Goal: Task Accomplishment & Management: Use online tool/utility

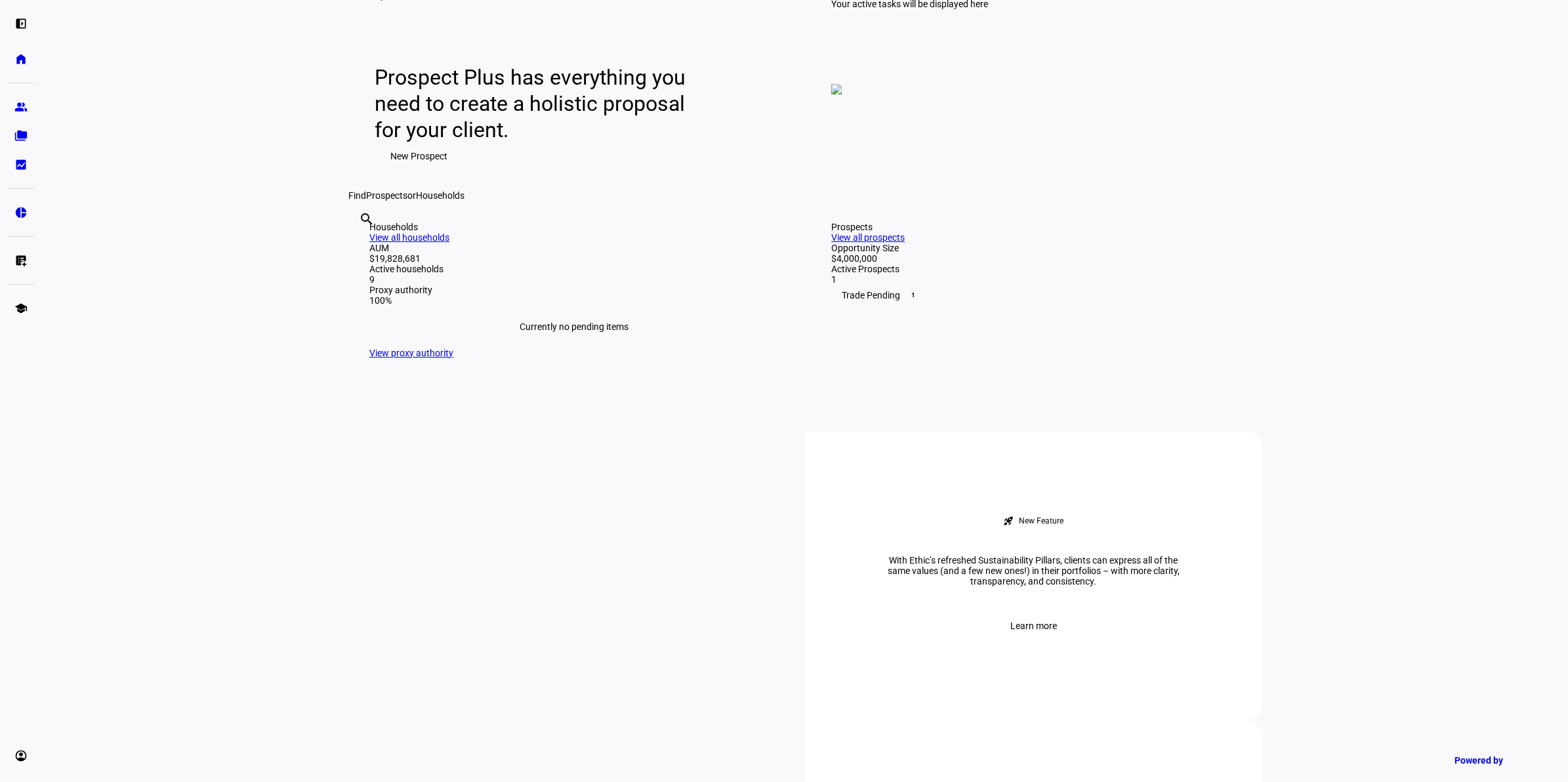
scroll to position [164, 0]
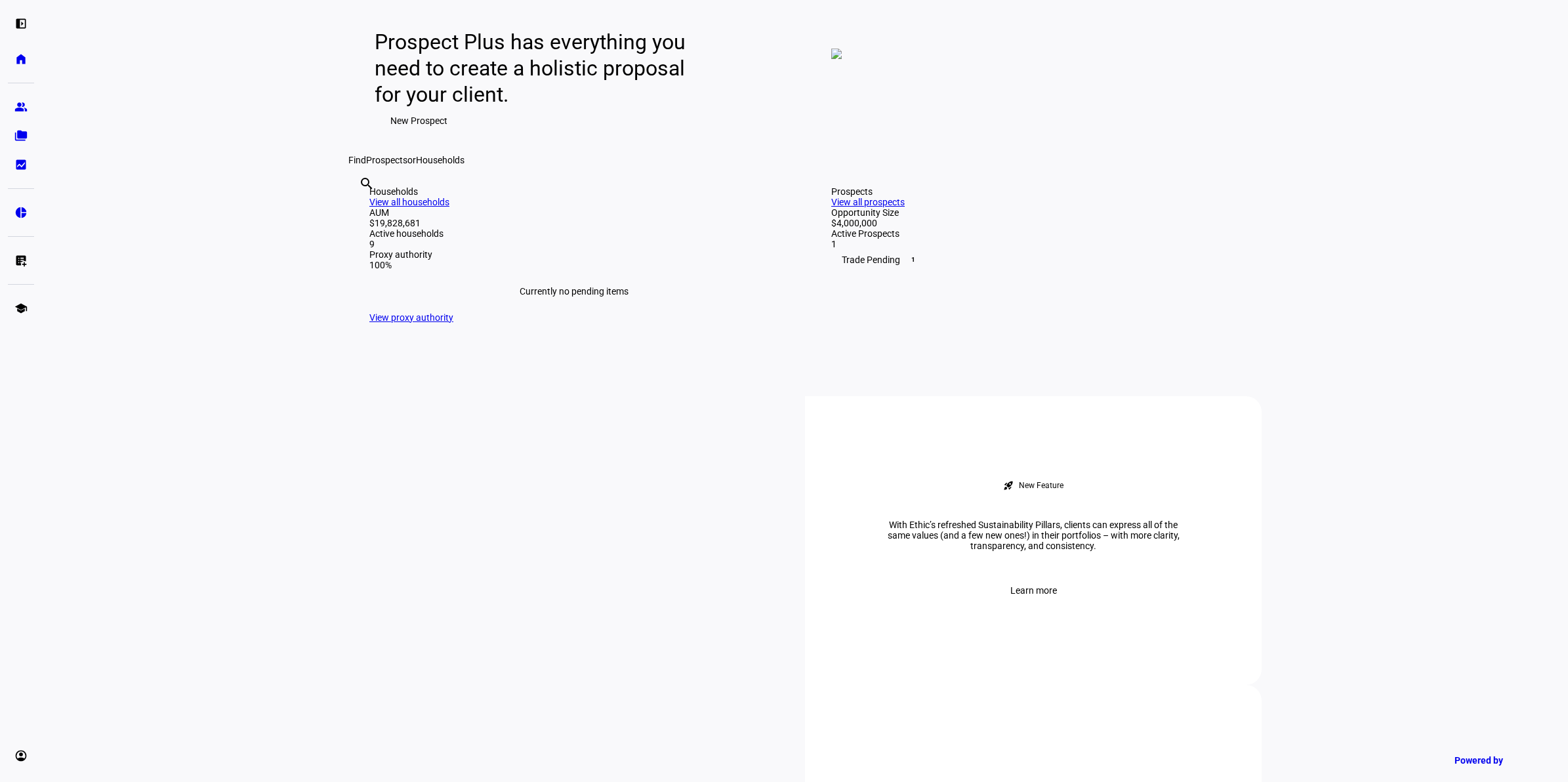
click at [433, 343] on div "Households View all households AUM $19,828,681 Active households 9 Proxy author…" at bounding box center [574, 254] width 451 height 178
click at [870, 270] on div "Trade Pending 1" at bounding box center [1035, 260] width 409 height 21
click at [904, 207] on link "View all prospects" at bounding box center [867, 201] width 73 height 10
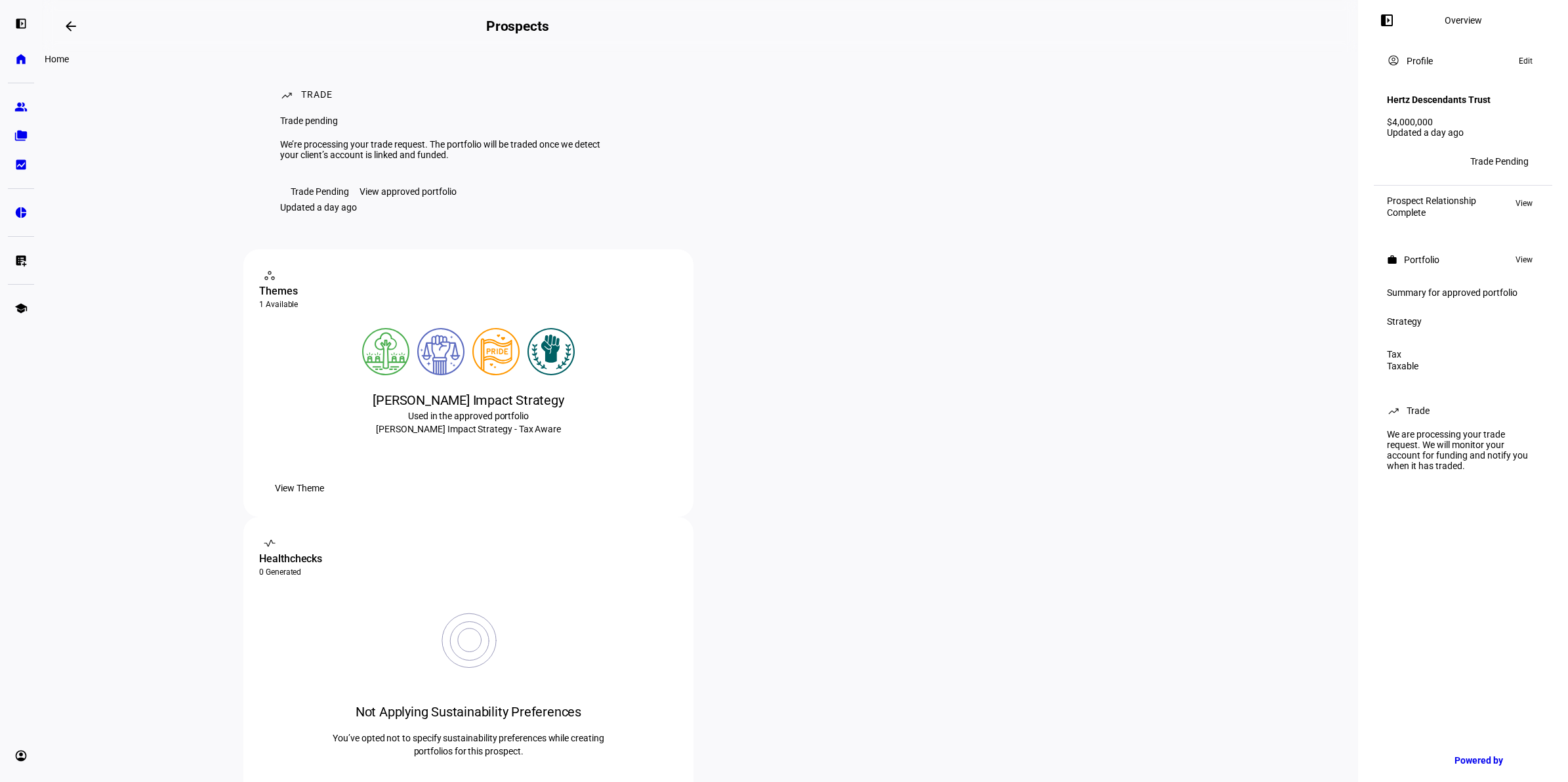
click at [18, 50] on link "home Home" at bounding box center [21, 58] width 26 height 26
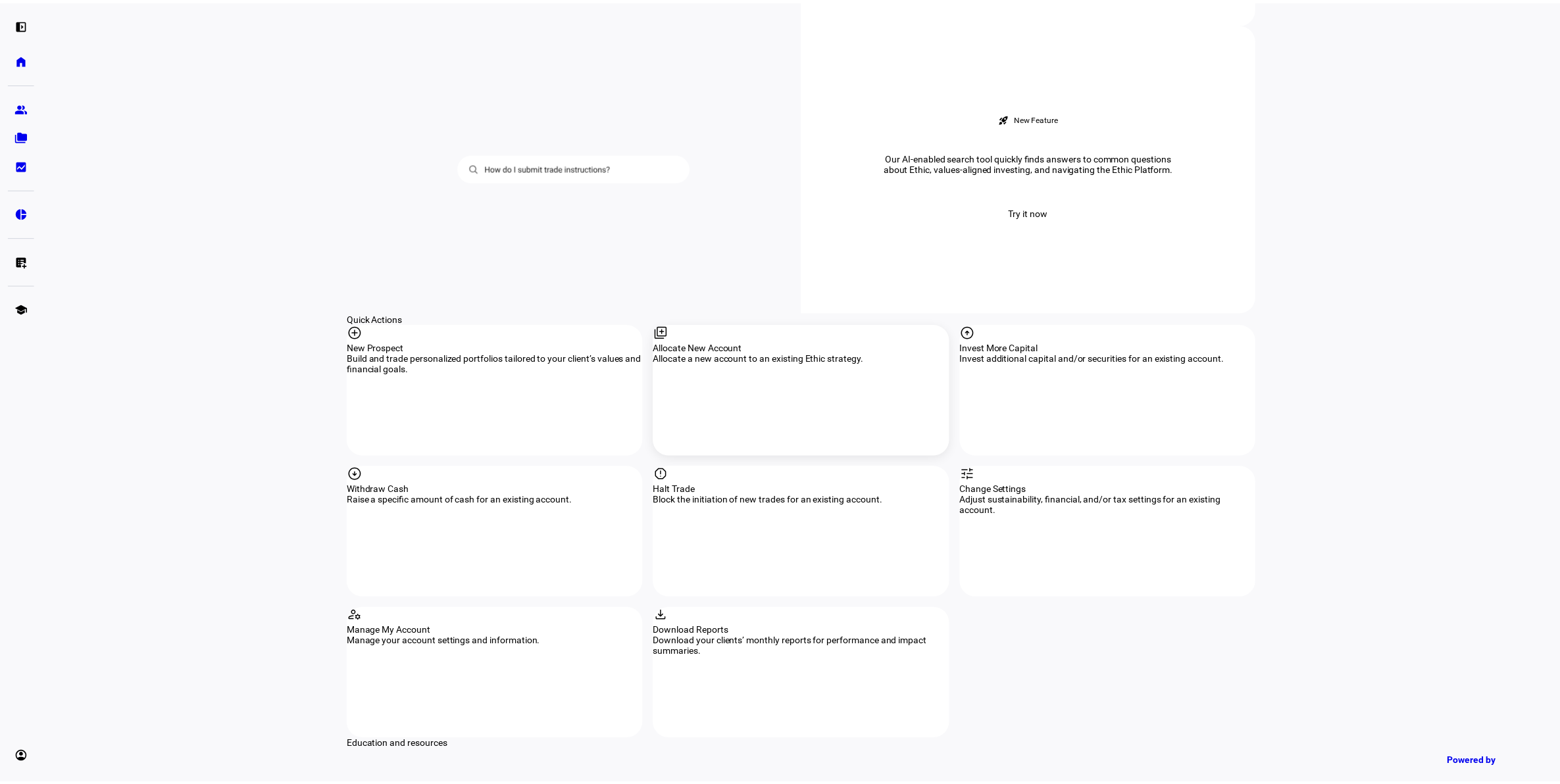
scroll to position [1089, 0]
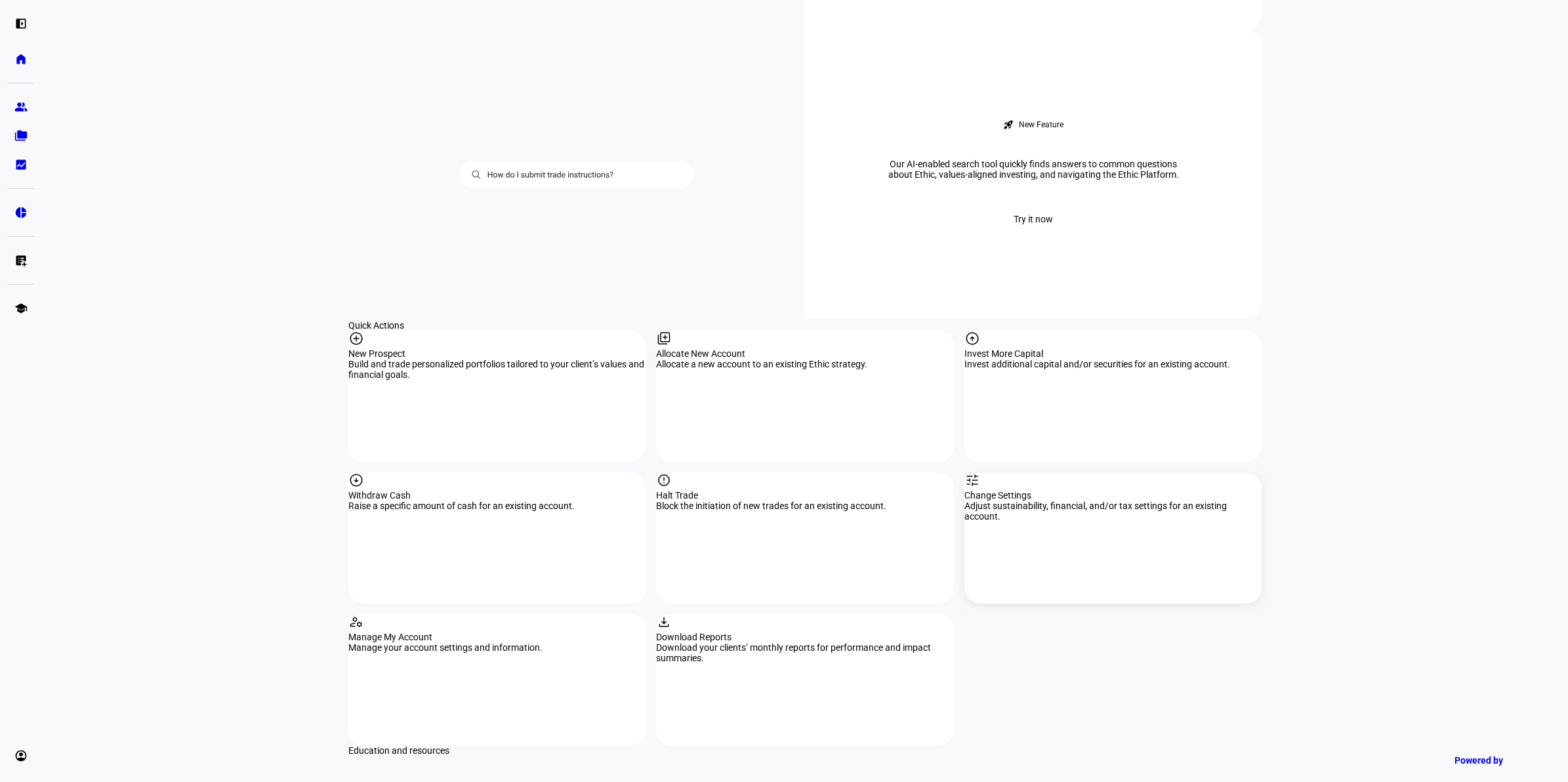
click at [1090, 472] on div "tune Change Settings Adjust sustainability, financial, and/or tax settings for …" at bounding box center [1113, 538] width 297 height 131
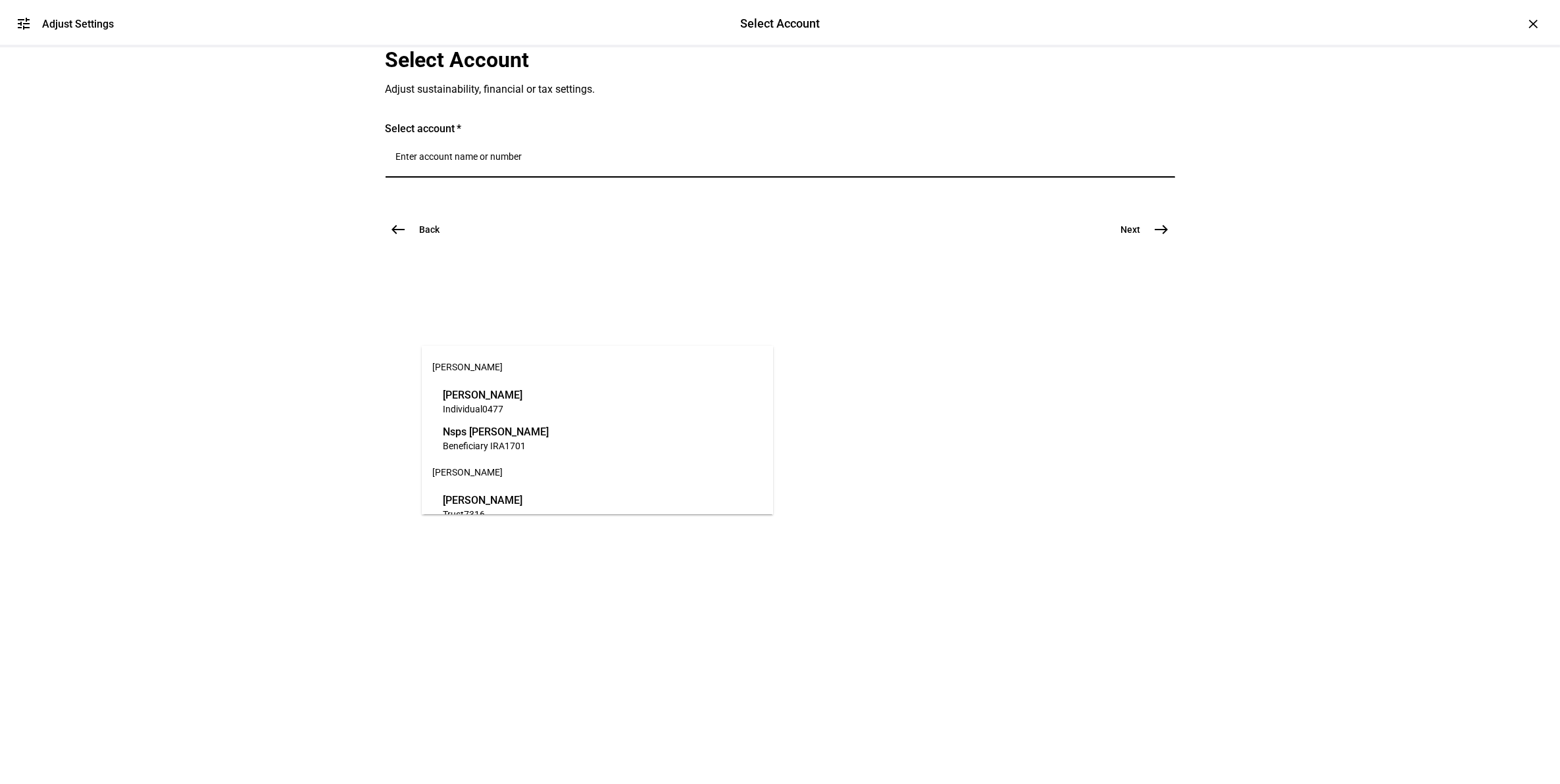
click at [613, 162] on input "Number" at bounding box center [780, 156] width 768 height 10
click at [505, 487] on span "Trust 0470" at bounding box center [482, 486] width 79 height 13
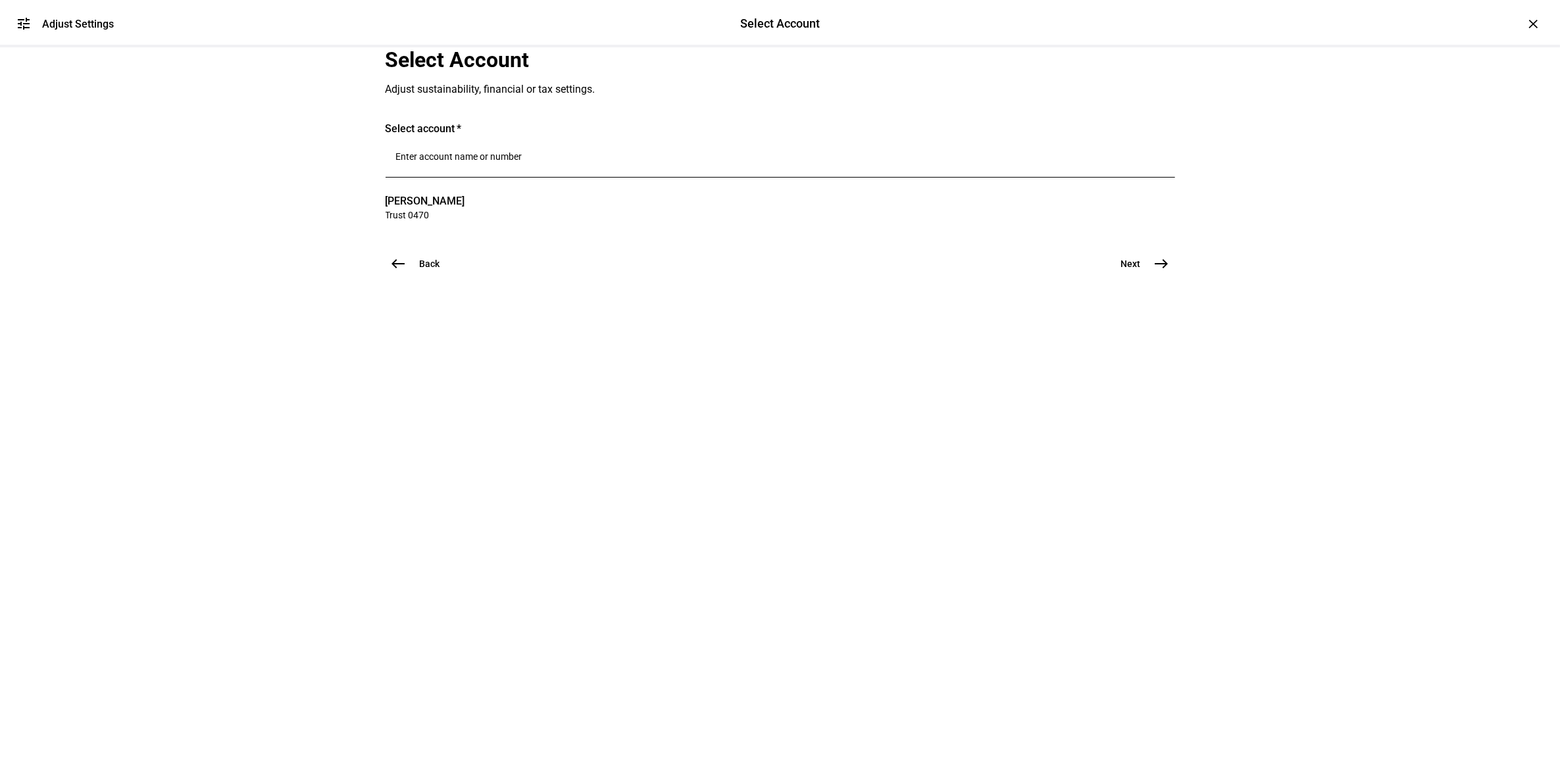
click at [1124, 270] on span "Next" at bounding box center [1131, 263] width 20 height 13
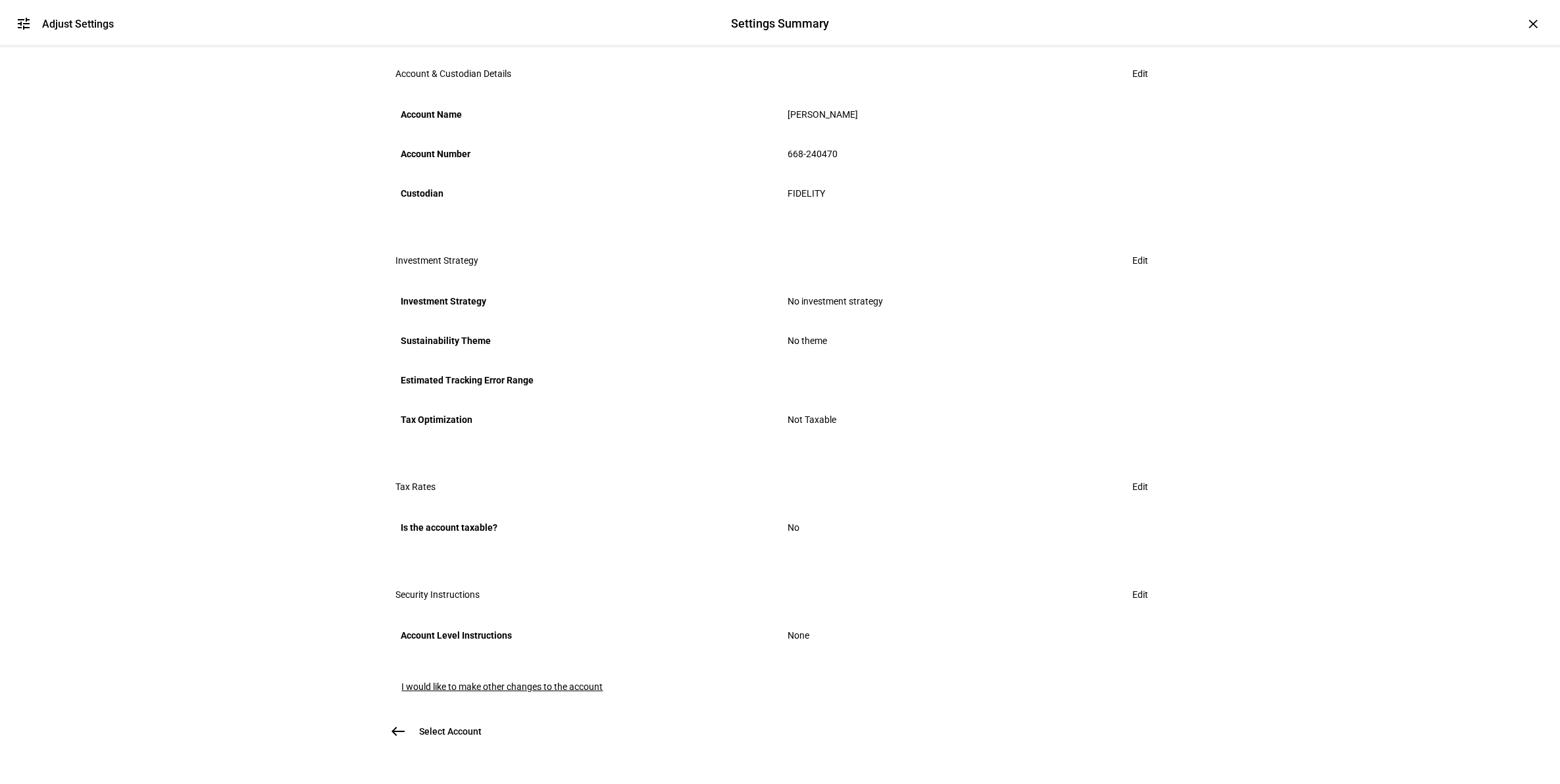
scroll to position [329, 0]
click at [1133, 608] on span "Edit" at bounding box center [1141, 594] width 16 height 26
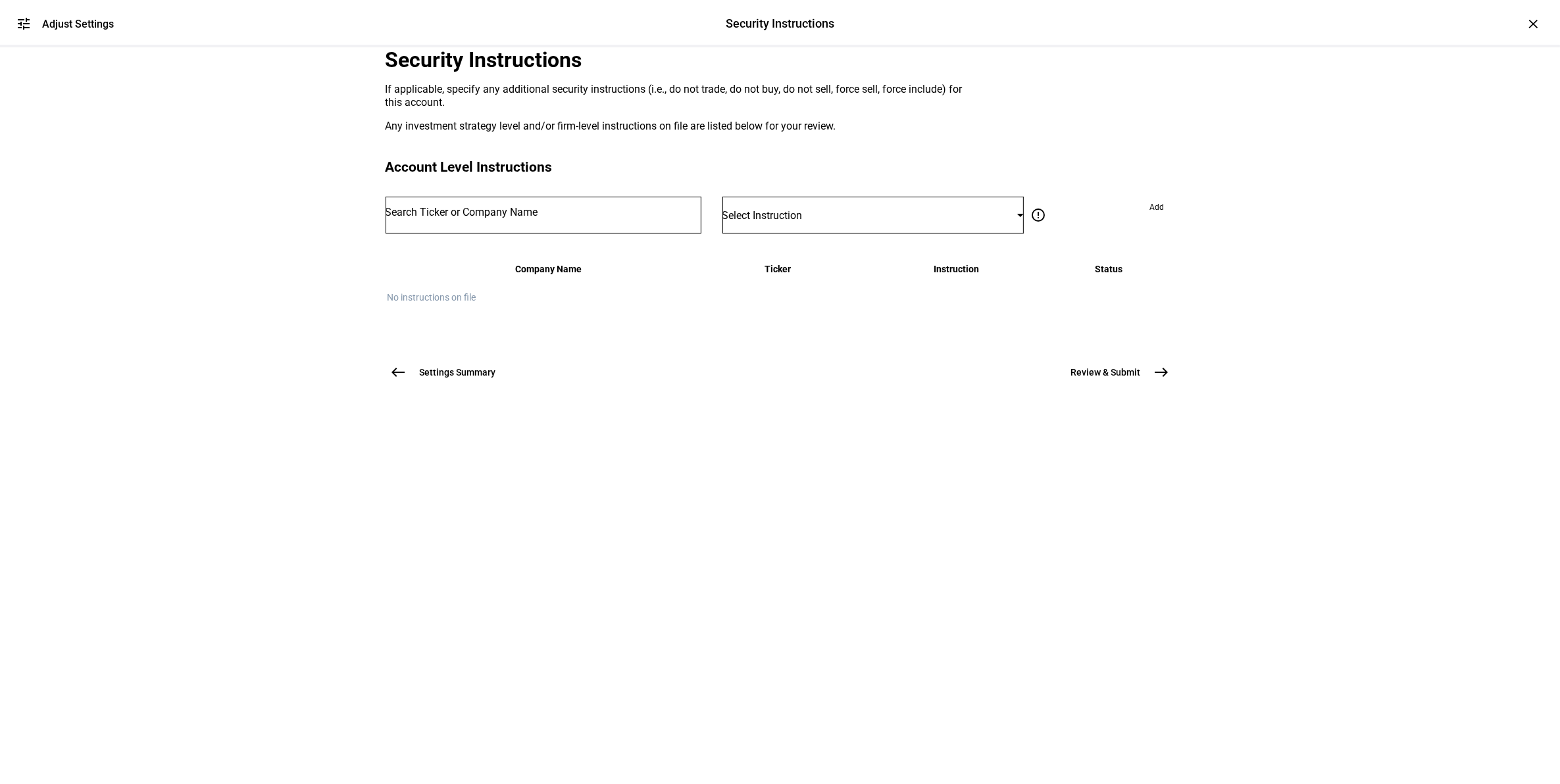
click at [579, 234] on div at bounding box center [543, 215] width 316 height 37
click at [576, 218] on input "Number" at bounding box center [543, 212] width 316 height 10
type input "TSLA"
click at [456, 428] on div "TESLA INC TSLA" at bounding box center [458, 426] width 52 height 27
click at [726, 234] on div "Select Instruction" at bounding box center [873, 215] width 302 height 37
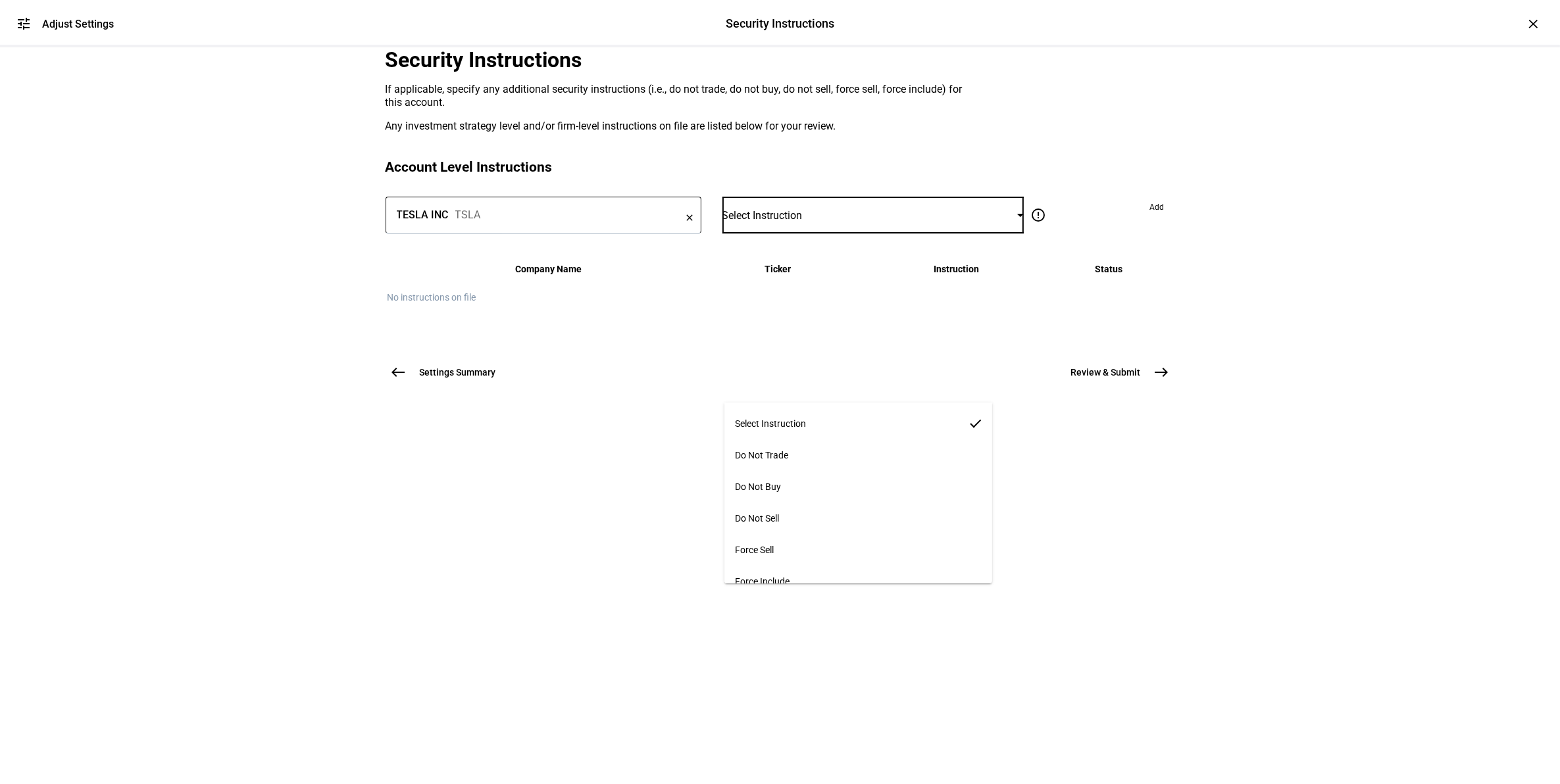
click at [804, 536] on mat-option "Force Sell" at bounding box center [857, 549] width 267 height 31
click at [1150, 218] on span "Add" at bounding box center [1157, 207] width 14 height 21
click at [623, 218] on input "Number" at bounding box center [543, 212] width 316 height 10
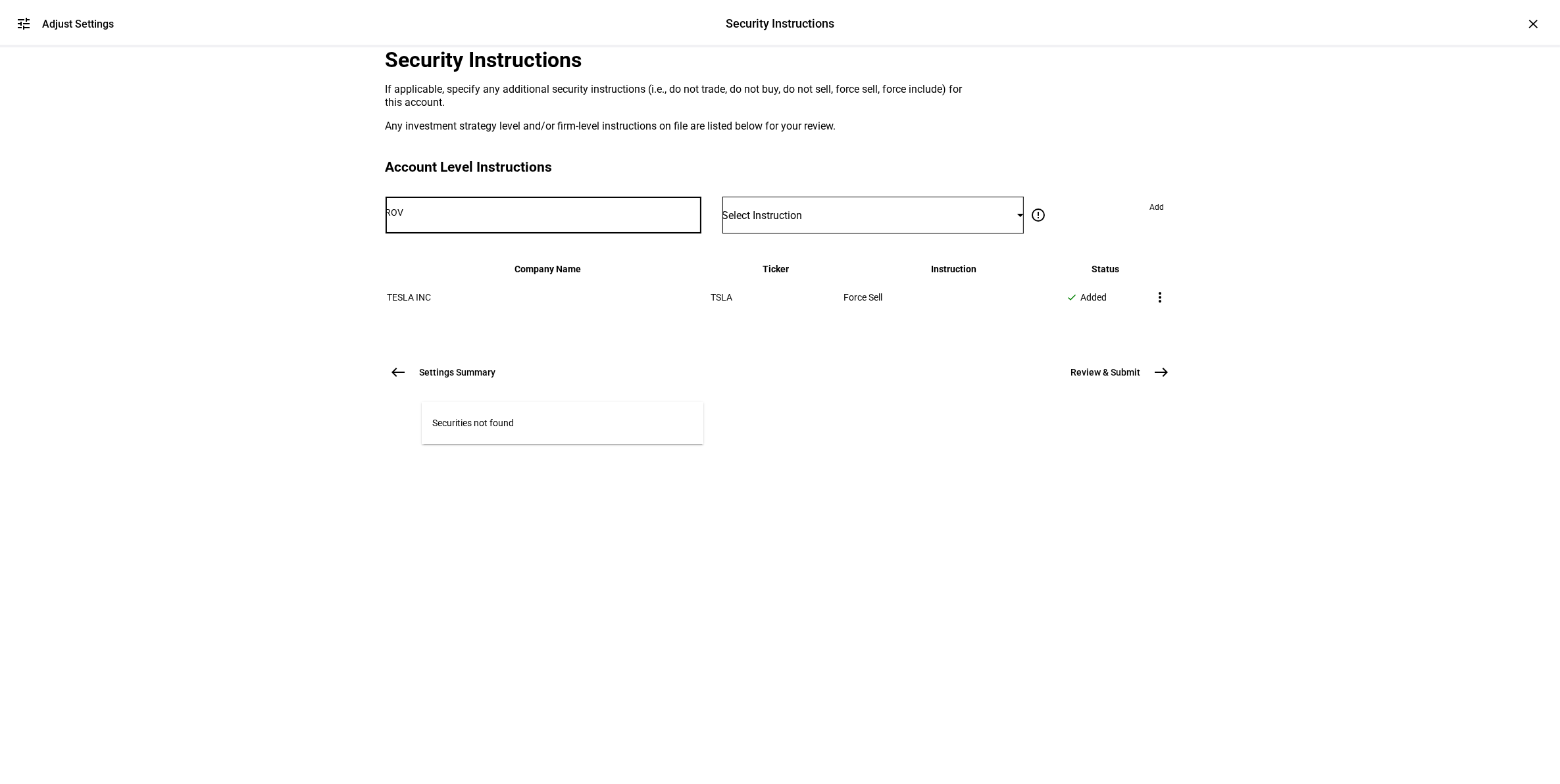
type input "RO"
type input "RIVN"
click at [576, 425] on mat-option "RIVIAN AUTOMOTIVE INC RIVN" at bounding box center [562, 425] width 281 height 37
click at [846, 234] on div "Select Instruction" at bounding box center [873, 215] width 302 height 37
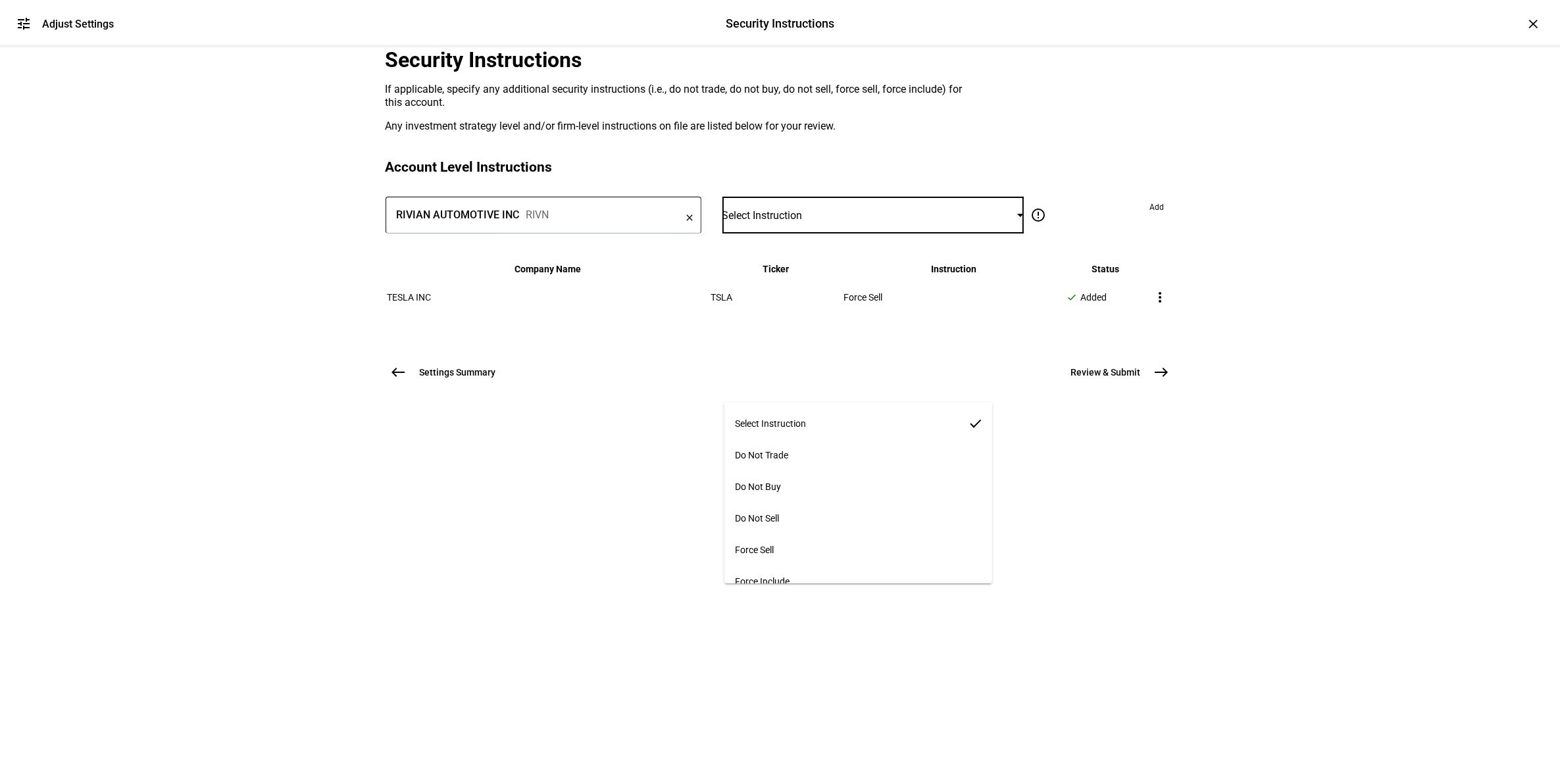
scroll to position [8, 0]
click at [789, 568] on span "Force Include" at bounding box center [762, 573] width 54 height 10
click at [942, 220] on div "Force Include" at bounding box center [870, 215] width 296 height 10
click at [942, 382] on div at bounding box center [780, 392] width 1560 height 784
click at [1139, 218] on span at bounding box center [1157, 207] width 35 height 21
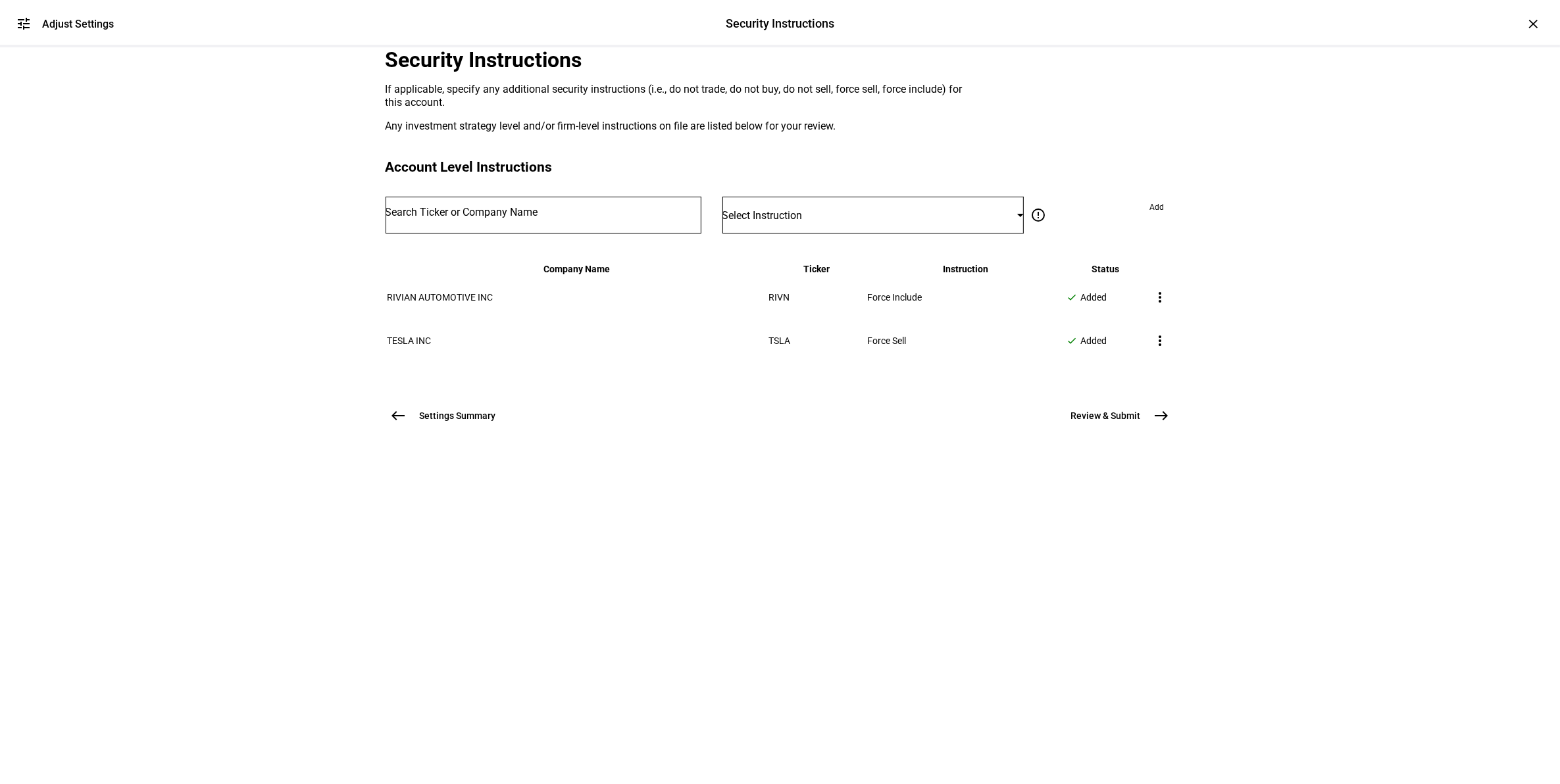
click at [1153, 348] on mat-icon "more_vert" at bounding box center [1161, 341] width 16 height 16
click at [1090, 566] on span "Cancel Add" at bounding box center [1089, 564] width 58 height 10
click at [544, 218] on input "Number" at bounding box center [543, 212] width 316 height 10
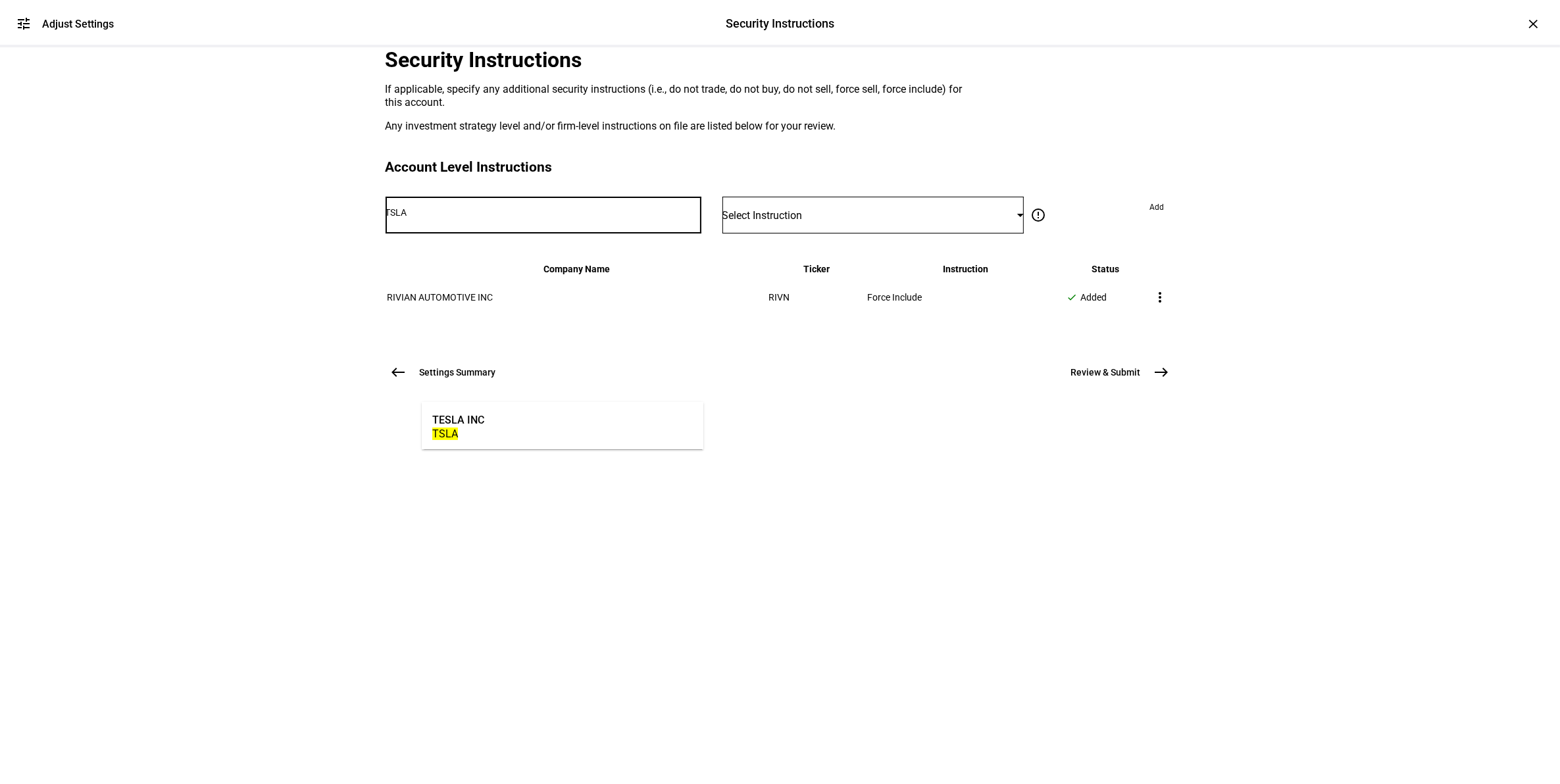
type input "TSLA"
click at [535, 432] on mat-option "TESLA INC TSLA" at bounding box center [562, 425] width 281 height 37
click at [847, 222] on div "Select Instruction" at bounding box center [870, 215] width 296 height 13
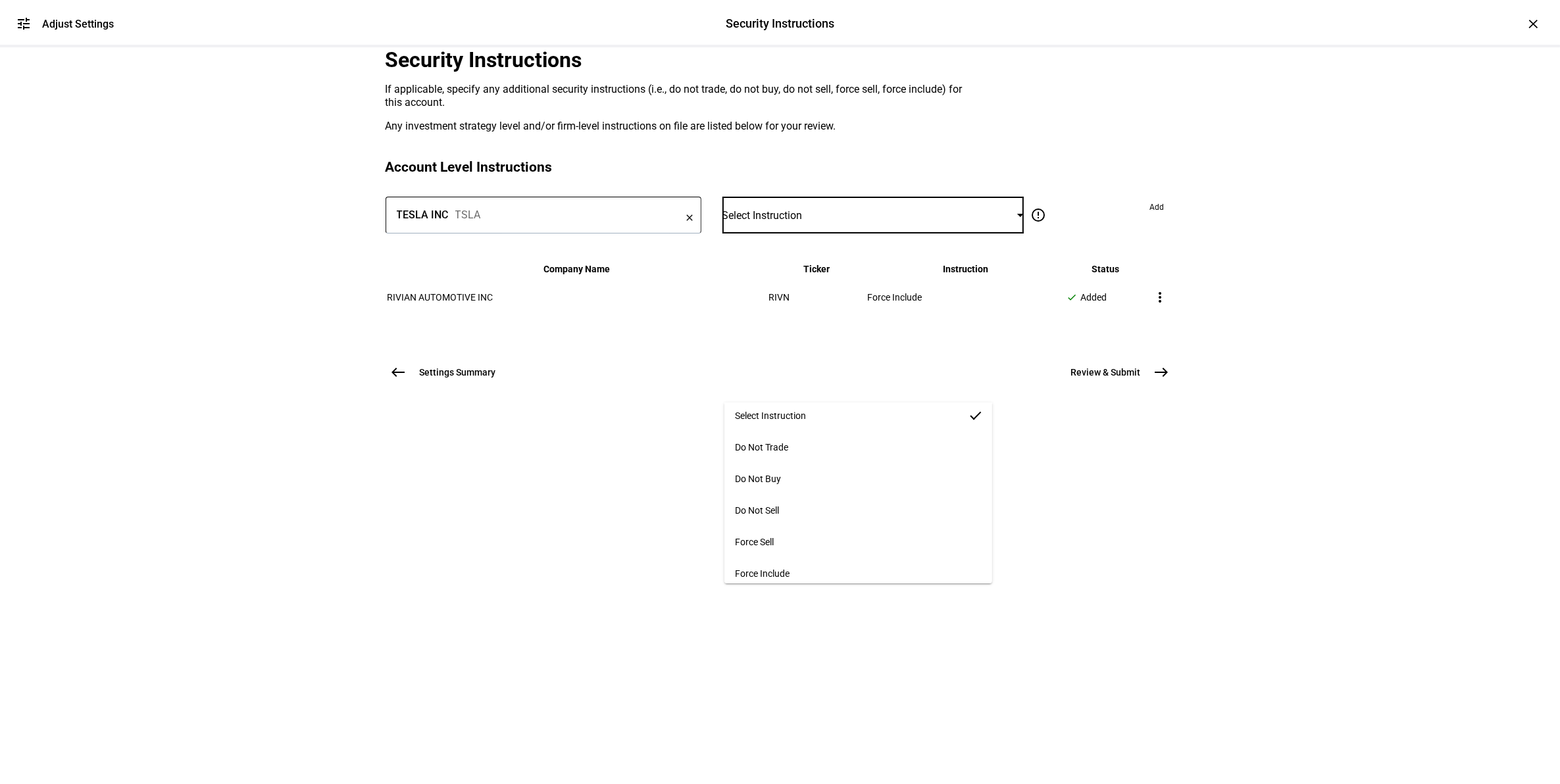
click at [837, 535] on mat-option "Force Sell" at bounding box center [857, 541] width 267 height 31
click at [1150, 218] on span "Add" at bounding box center [1157, 207] width 14 height 21
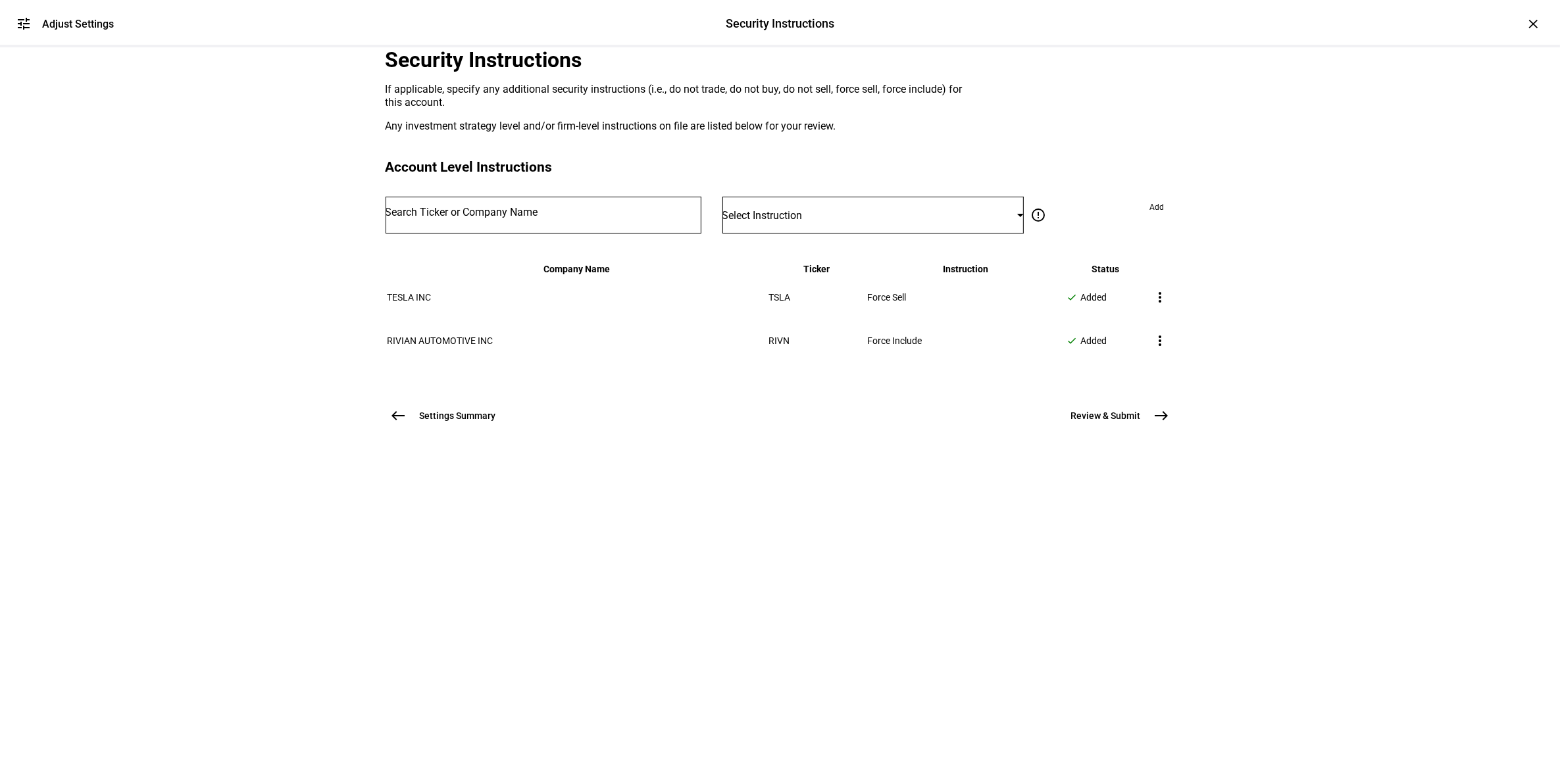
click at [1159, 428] on button "Review & Submit east" at bounding box center [1115, 416] width 119 height 26
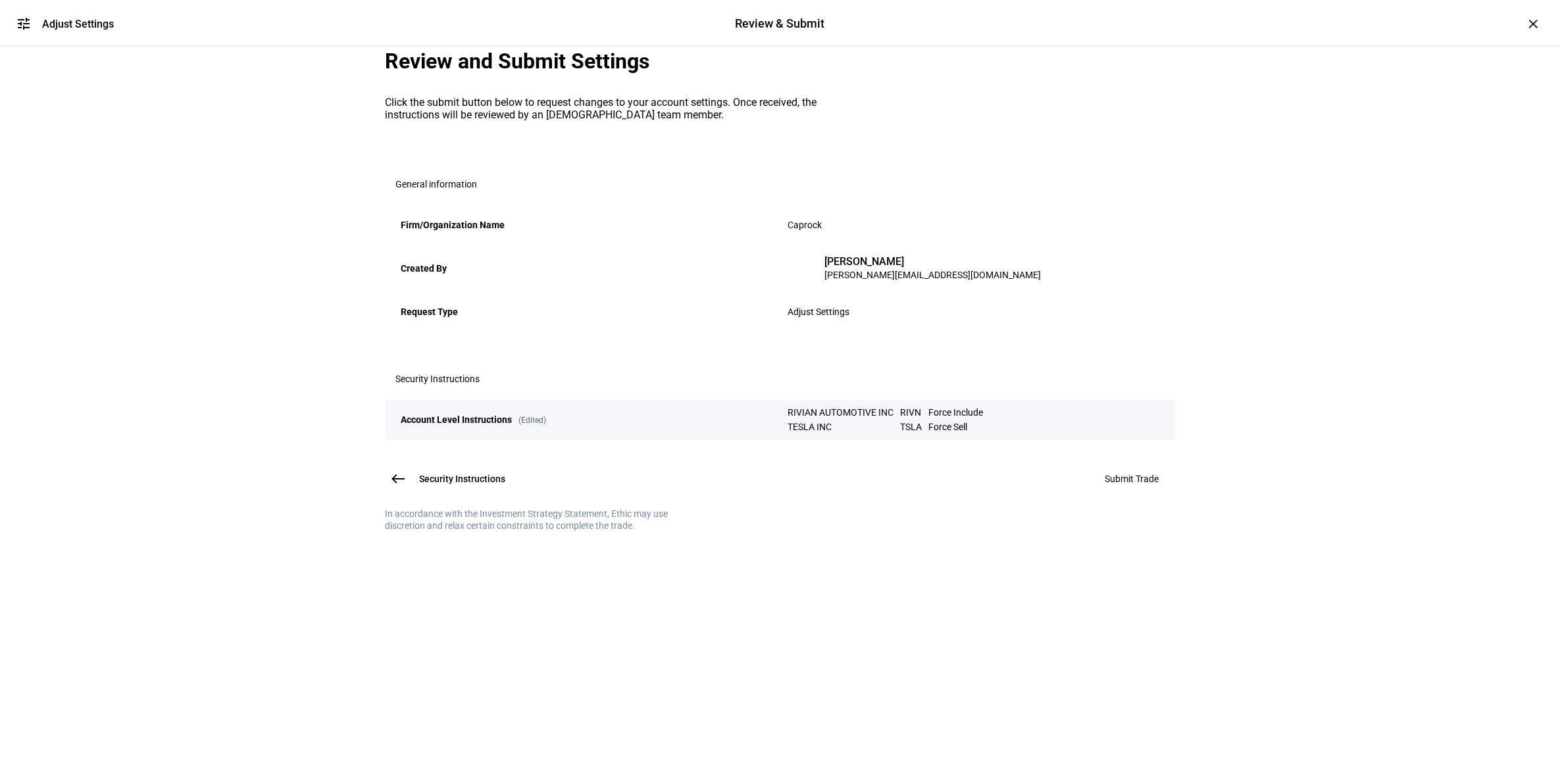
click at [1125, 484] on span "Submit Trade" at bounding box center [1132, 478] width 54 height 10
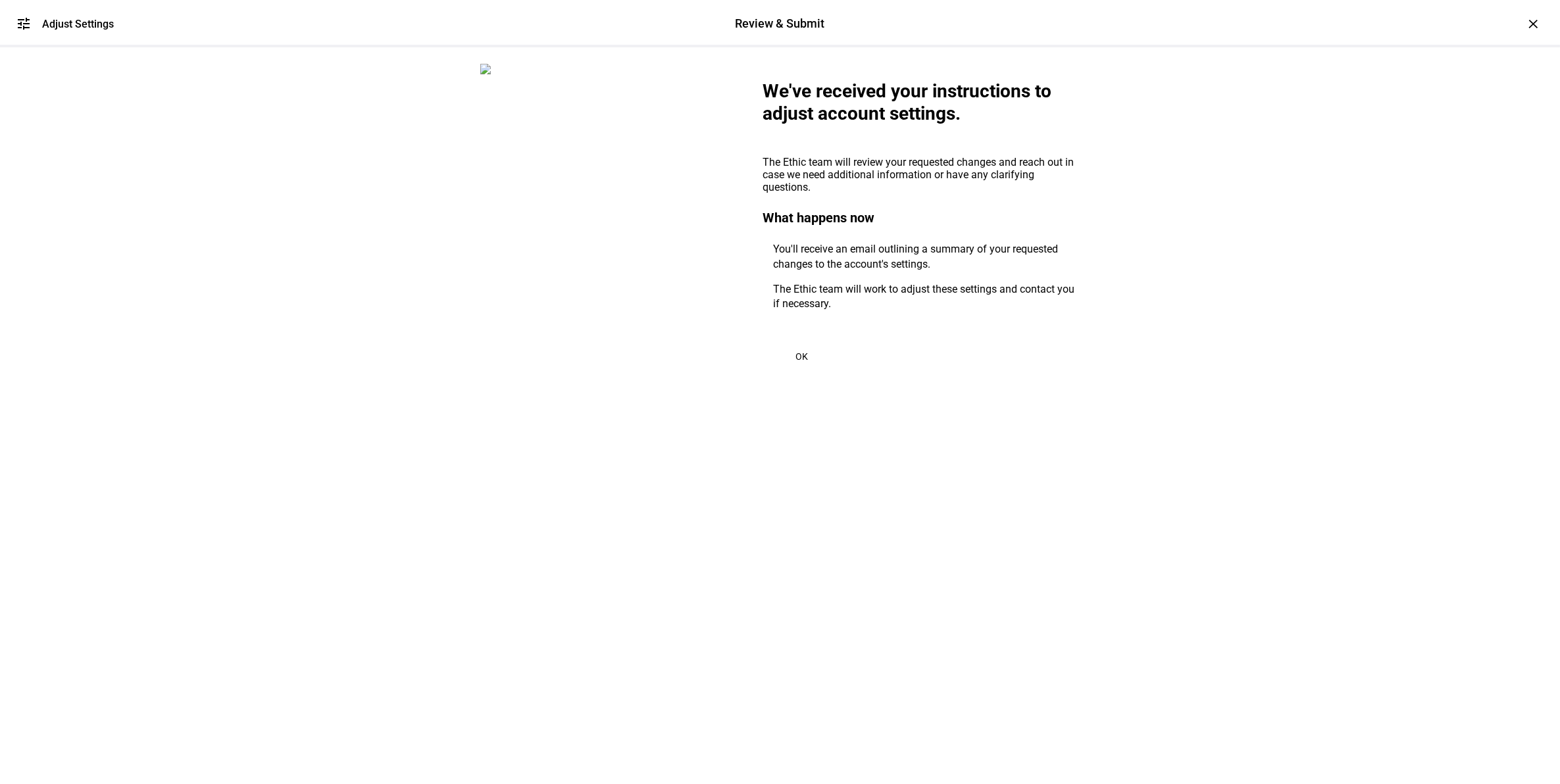
click at [810, 372] on span at bounding box center [802, 356] width 79 height 31
